Goal: Register for event/course

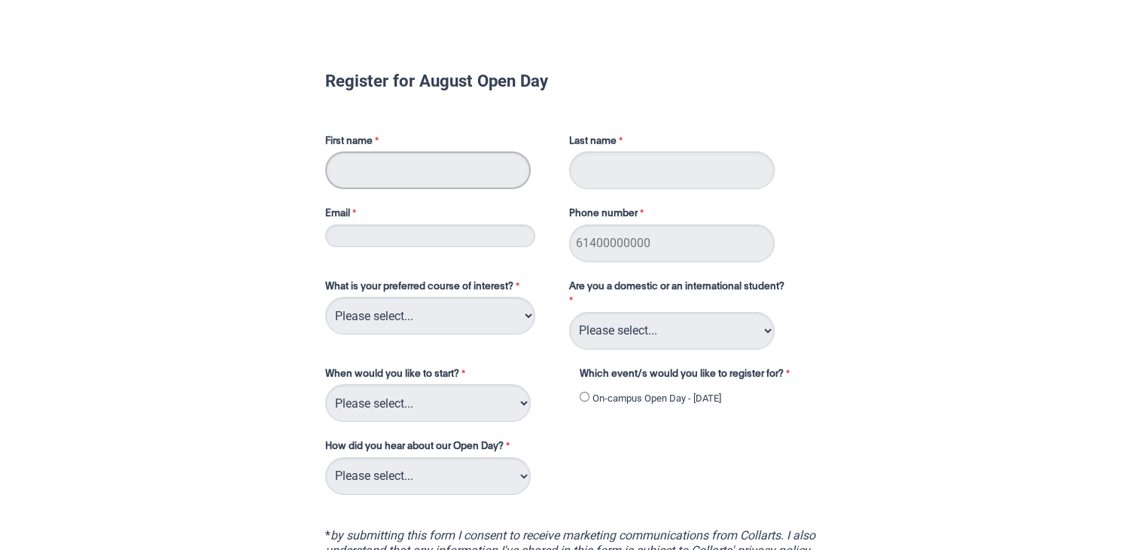
click at [454, 160] on input "First name" at bounding box center [428, 170] width 206 height 38
type input "[PERSON_NAME]"
type input "[EMAIL_ADDRESS][DOMAIN_NAME]"
type input "0490310611"
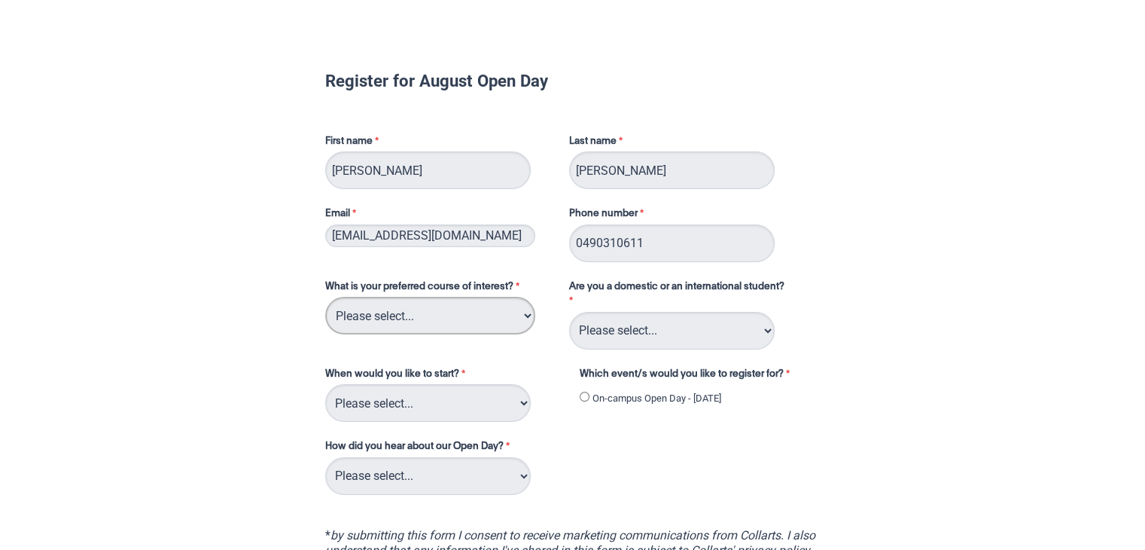
click at [480, 306] on select "Please select... 2D Animation Acting Audio Engineering Circus Arts Comedy Digit…" at bounding box center [430, 316] width 210 height 38
click at [472, 325] on select "Please select... 2D Animation Acting Audio Engineering Circus Arts Comedy Digit…" at bounding box center [430, 316] width 210 height 38
click at [475, 316] on select "Please select... 2D Animation Acting Audio Engineering Circus Arts Comedy Digit…" at bounding box center [430, 316] width 210 height 38
click at [995, 133] on div "Register for August Open Day First name [PERSON_NAME] Last name [PERSON_NAME] E…" at bounding box center [572, 380] width 1133 height 739
click at [441, 308] on select "Please select... 2D Animation Acting Audio Engineering Circus Arts Comedy Digit…" at bounding box center [430, 316] width 210 height 38
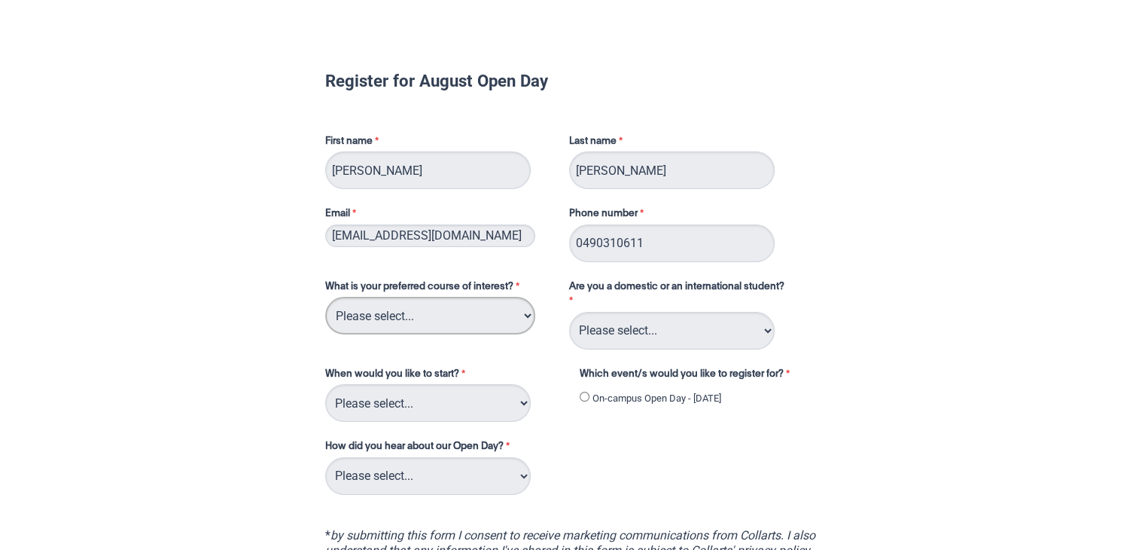
select select "tfa_109"
click at [325, 297] on select "Please select... 2D Animation Acting Audio Engineering Circus Arts Comedy Digit…" at bounding box center [430, 316] width 210 height 38
click at [443, 314] on select "Please select... 2D Animation Acting Audio Engineering Circus Arts Comedy Digit…" at bounding box center [430, 316] width 210 height 38
click at [325, 297] on select "Please select... 2D Animation Acting Audio Engineering Circus Arts Comedy Digit…" at bounding box center [430, 316] width 210 height 38
click at [477, 318] on select "Please select... 2D Animation Acting Audio Engineering Circus Arts Comedy Digit…" at bounding box center [430, 316] width 210 height 38
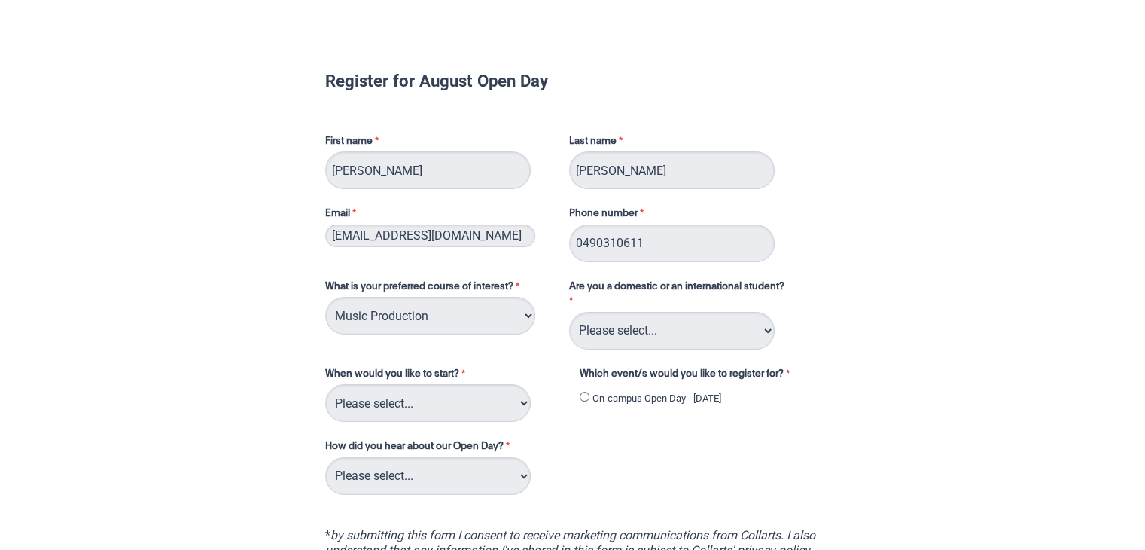
drag, startPoint x: 477, startPoint y: 318, endPoint x: 419, endPoint y: 335, distance: 59.6
click at [419, 335] on div "What is your preferred course of interest? Please select... 2D Animation Acting…" at bounding box center [439, 307] width 241 height 62
click at [671, 334] on select "Please select... Domestic Student International Student" at bounding box center [672, 331] width 206 height 38
click at [569, 312] on select "Please select... Domestic Student International Student" at bounding box center [672, 331] width 206 height 38
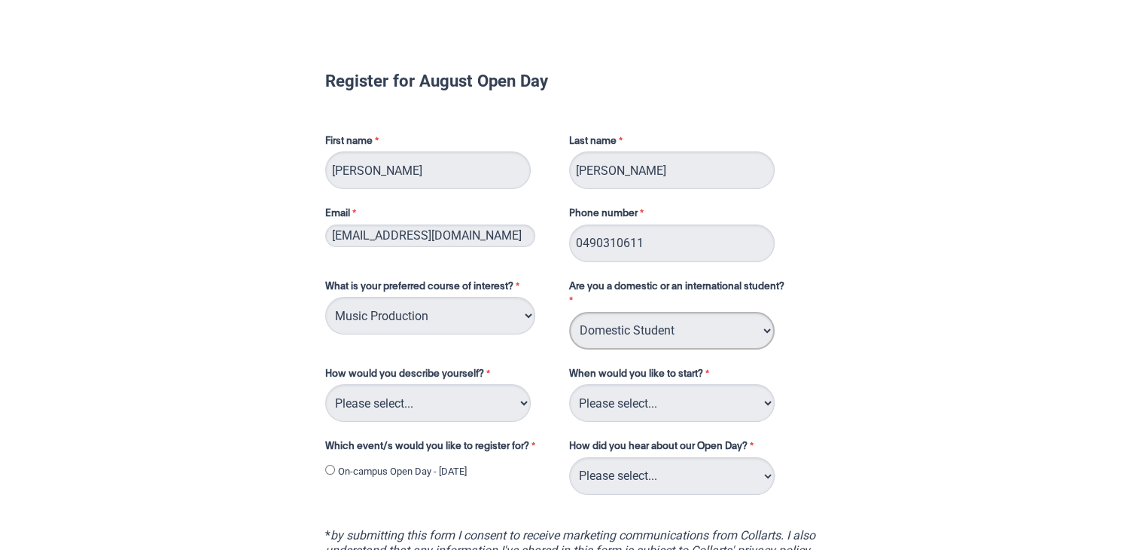
click at [623, 331] on select "Please select... Domestic Student International Student" at bounding box center [672, 331] width 206 height 38
click at [569, 312] on select "Please select... Domestic Student International Student" at bounding box center [672, 331] width 206 height 38
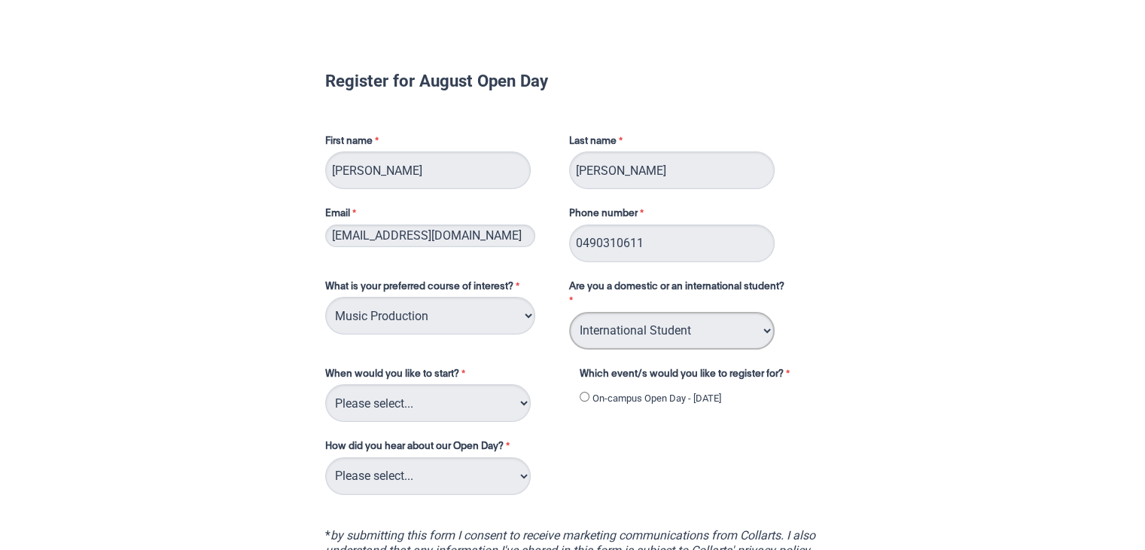
click at [644, 335] on select "Please select... Domestic Student International Student" at bounding box center [672, 331] width 206 height 38
select select "tfa_126"
click at [569, 312] on select "Please select... Domestic Student International Student" at bounding box center [672, 331] width 206 height 38
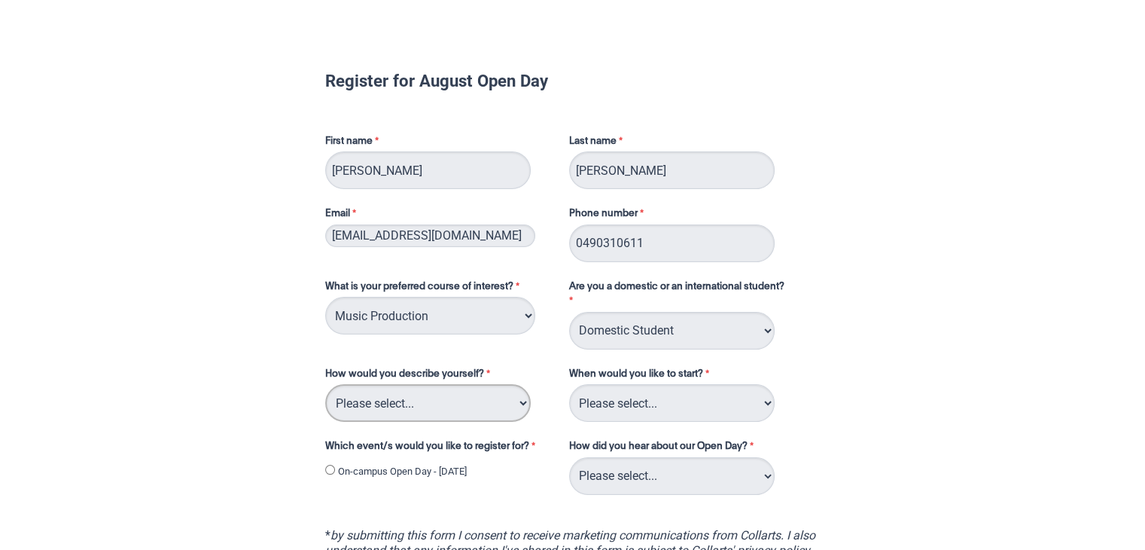
click at [480, 404] on select "Please select... I've completed Year 12 I'm looking for a career change I'm alr…" at bounding box center [428, 403] width 206 height 38
select select "tfa_70"
click at [325, 384] on select "Please select... I've completed Year 12 I'm looking for a career change I'm alr…" at bounding box center [428, 403] width 206 height 38
click at [661, 404] on select "Please select... Trimester 3 2025, starting [DATE] Trimester 1 2026, starting […" at bounding box center [672, 403] width 206 height 38
select select "tfa_234"
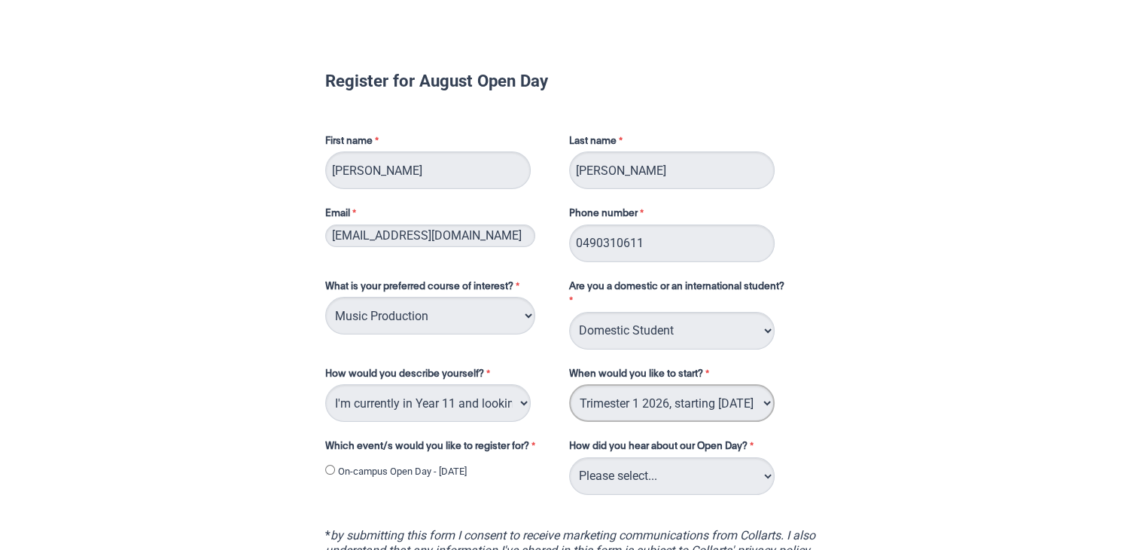
click at [569, 384] on select "Please select... Trimester 3 2025, starting [DATE] Trimester 1 2026, starting […" at bounding box center [672, 403] width 206 height 38
click at [663, 470] on select "Please select... Career Advisor Career Expo Collarts Newsletter/Email Collarts …" at bounding box center [672, 476] width 206 height 38
select select "tfa_144"
click at [569, 457] on select "Please select... Career Advisor Career Expo Collarts Newsletter/Email Collarts …" at bounding box center [672, 476] width 206 height 38
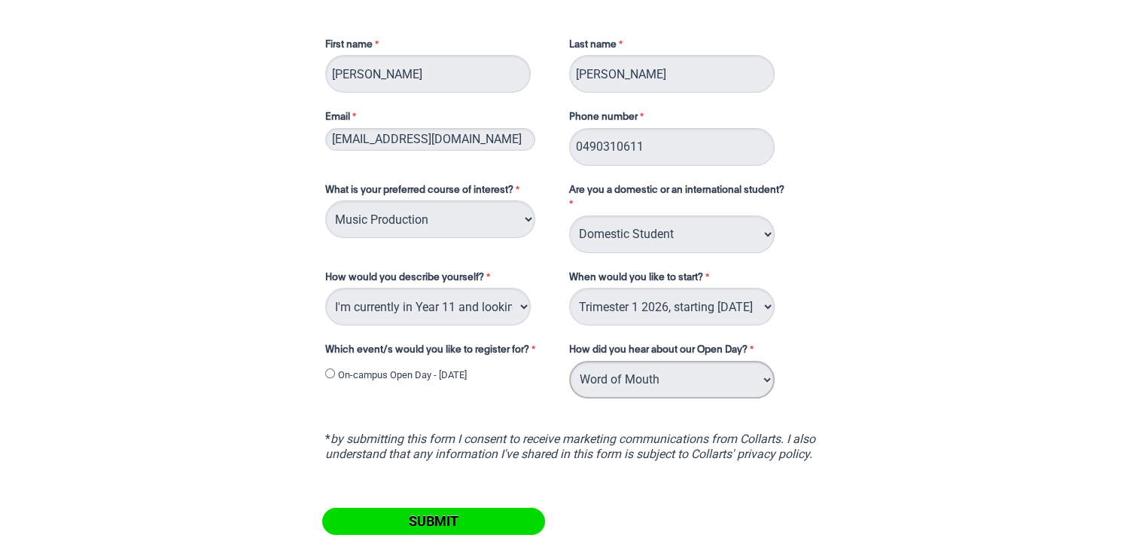
scroll to position [99, 0]
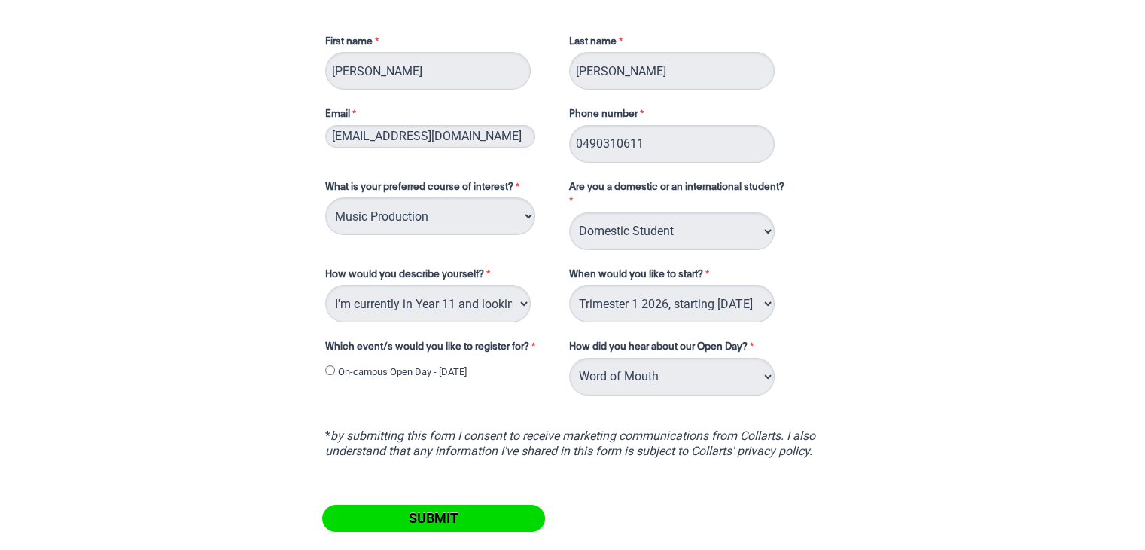
click at [385, 373] on label "On-campus Open Day - [DATE]" at bounding box center [402, 371] width 129 height 15
click at [335, 373] on input "On-campus Open Day - [DATE]" at bounding box center [330, 370] width 10 height 10
radio input "true"
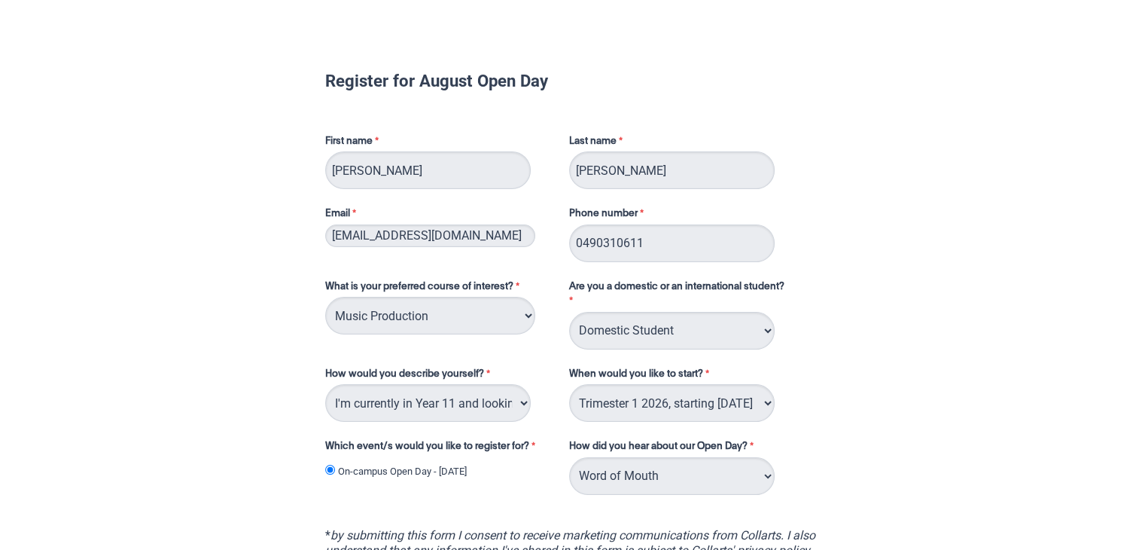
scroll to position [2, 0]
click at [463, 327] on select "Please select... 2D Animation Acting Audio Engineering Circus Arts Comedy Digit…" at bounding box center [430, 314] width 210 height 38
click at [325, 295] on select "Please select... 2D Animation Acting Audio Engineering Circus Arts Comedy Digit…" at bounding box center [430, 314] width 210 height 38
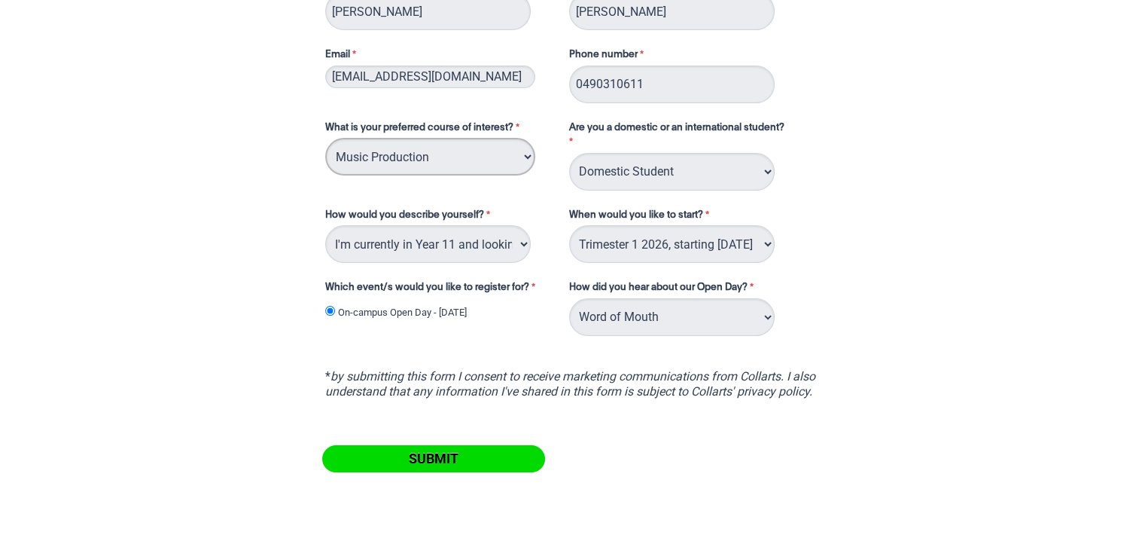
scroll to position [205, 0]
